Goal: Navigation & Orientation: Find specific page/section

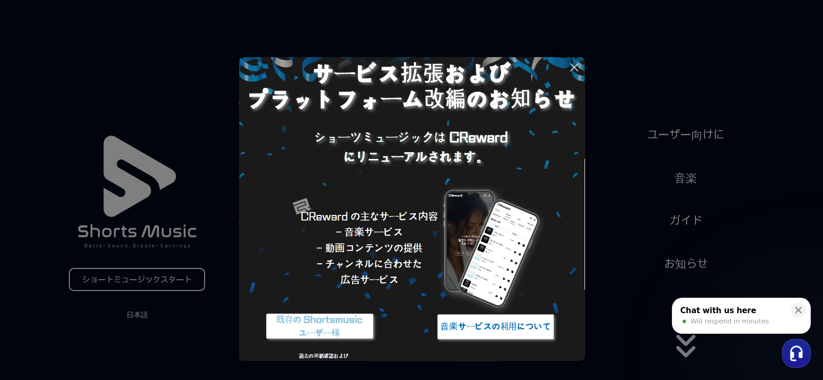
scroll to position [41, 0]
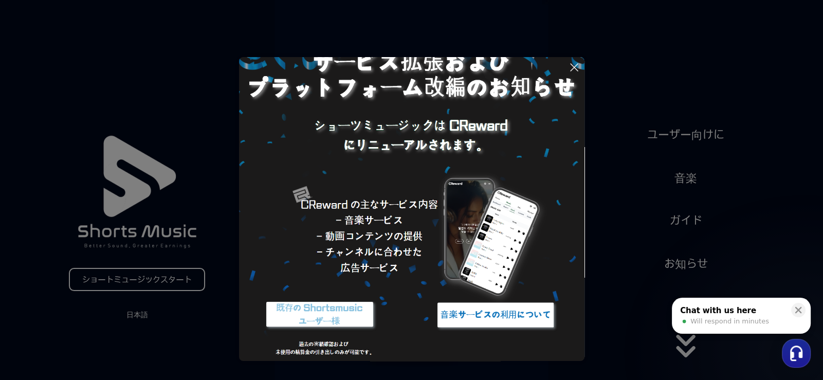
click at [447, 30] on button at bounding box center [411, 190] width 823 height 380
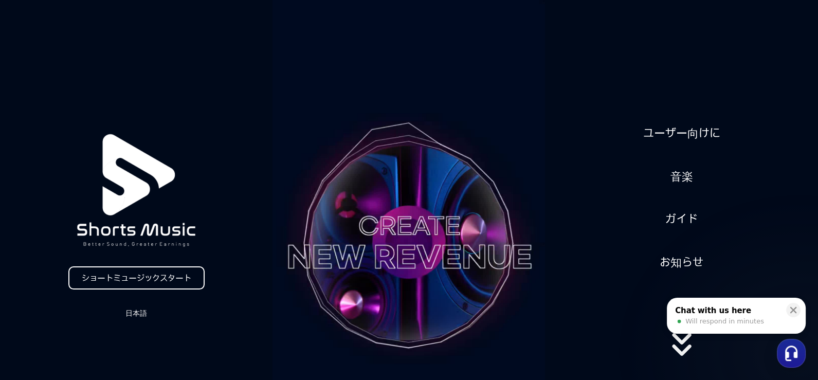
click at [594, 83] on div "ショートミュージックスタート 日本語 ユーザー向けに 音楽 ガイド お知らせ" at bounding box center [409, 242] width 818 height 485
click at [672, 127] on font "ユーザー向けに" at bounding box center [681, 133] width 77 height 13
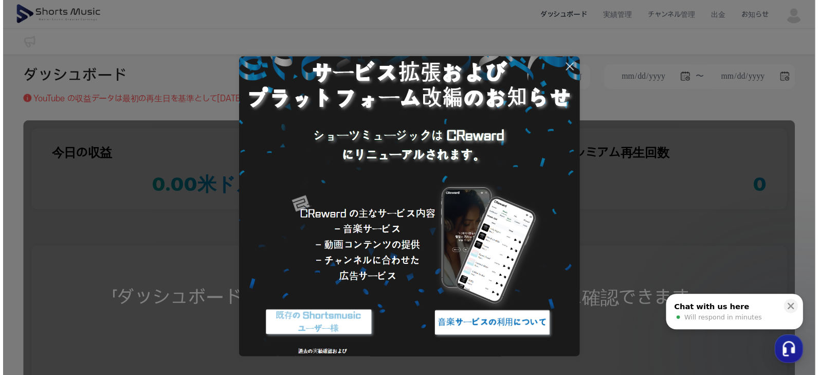
scroll to position [41, 0]
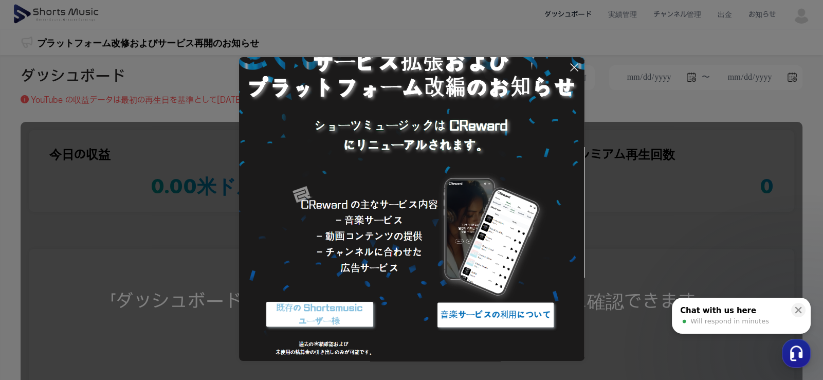
click at [328, 304] on img at bounding box center [320, 315] width 129 height 39
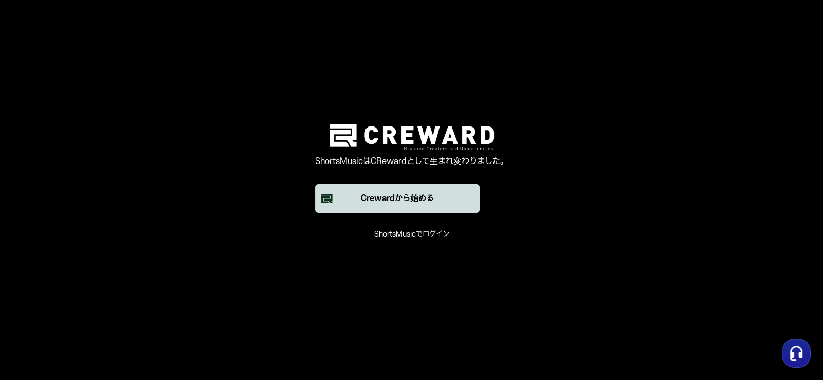
click at [414, 205] on div "Crewardから始める" at bounding box center [397, 198] width 73 height 12
